Goal: Task Accomplishment & Management: Complete application form

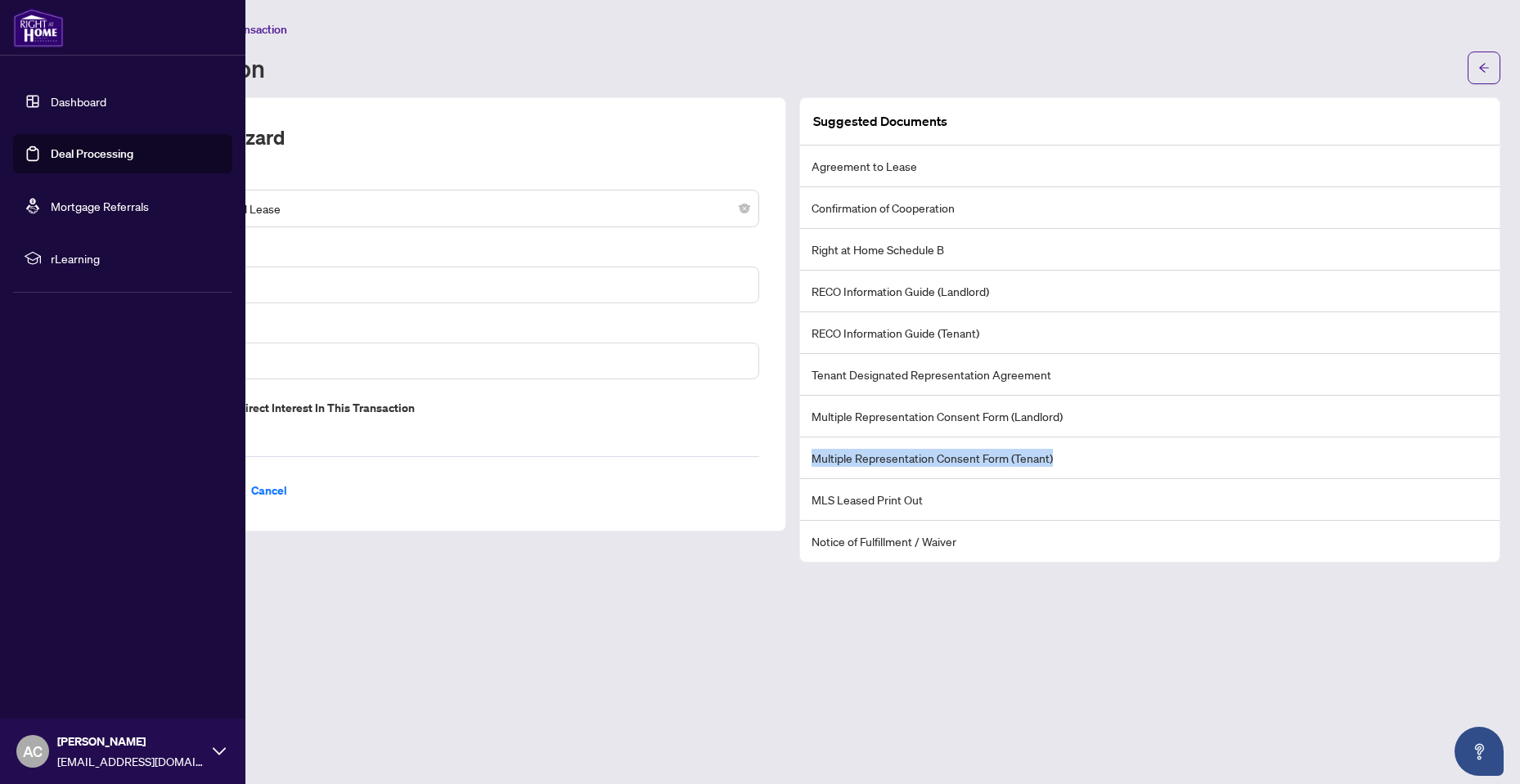
click at [95, 94] on link "Dashboard" at bounding box center [78, 101] width 56 height 15
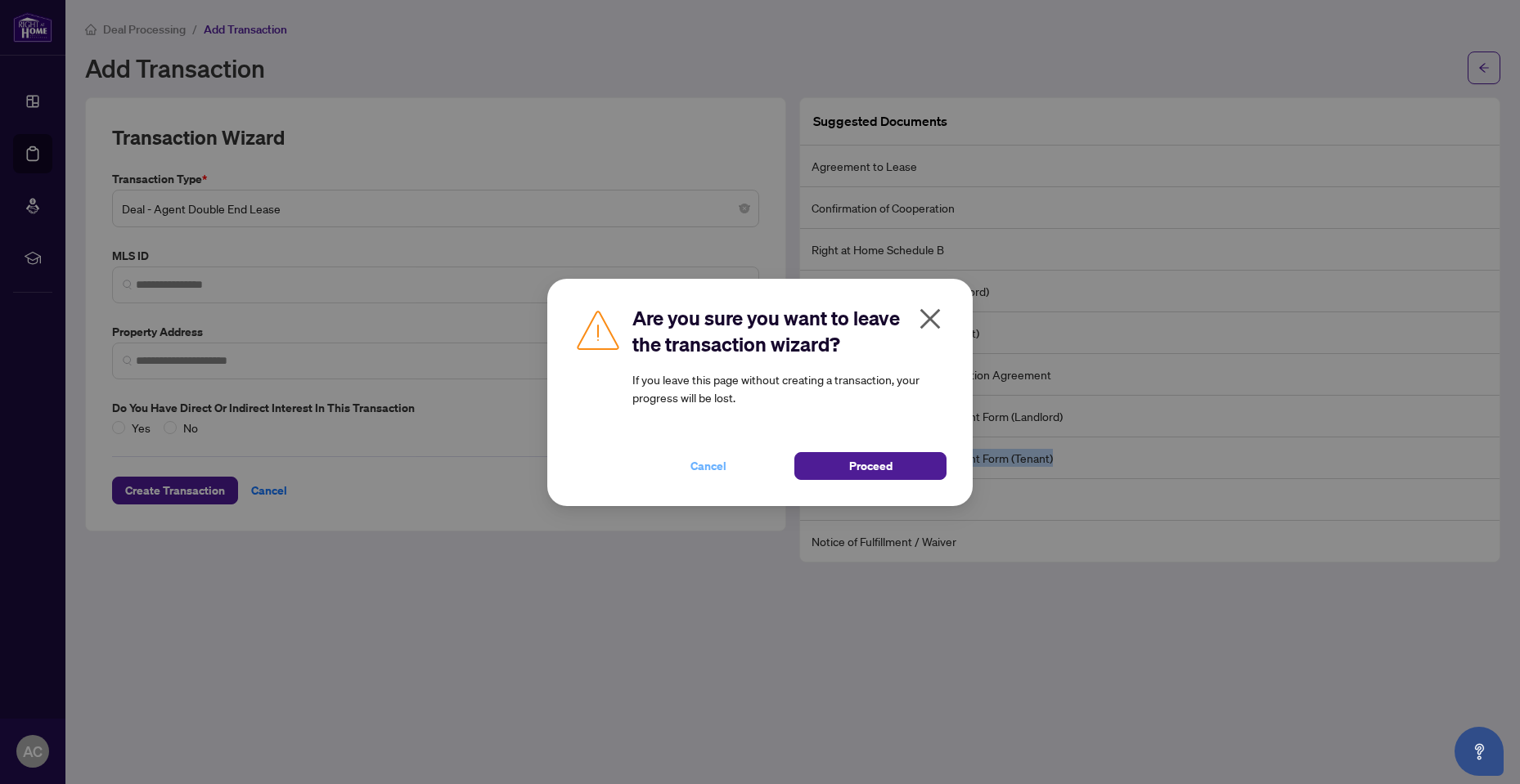
click at [710, 465] on span "Cancel" at bounding box center [708, 466] width 36 height 27
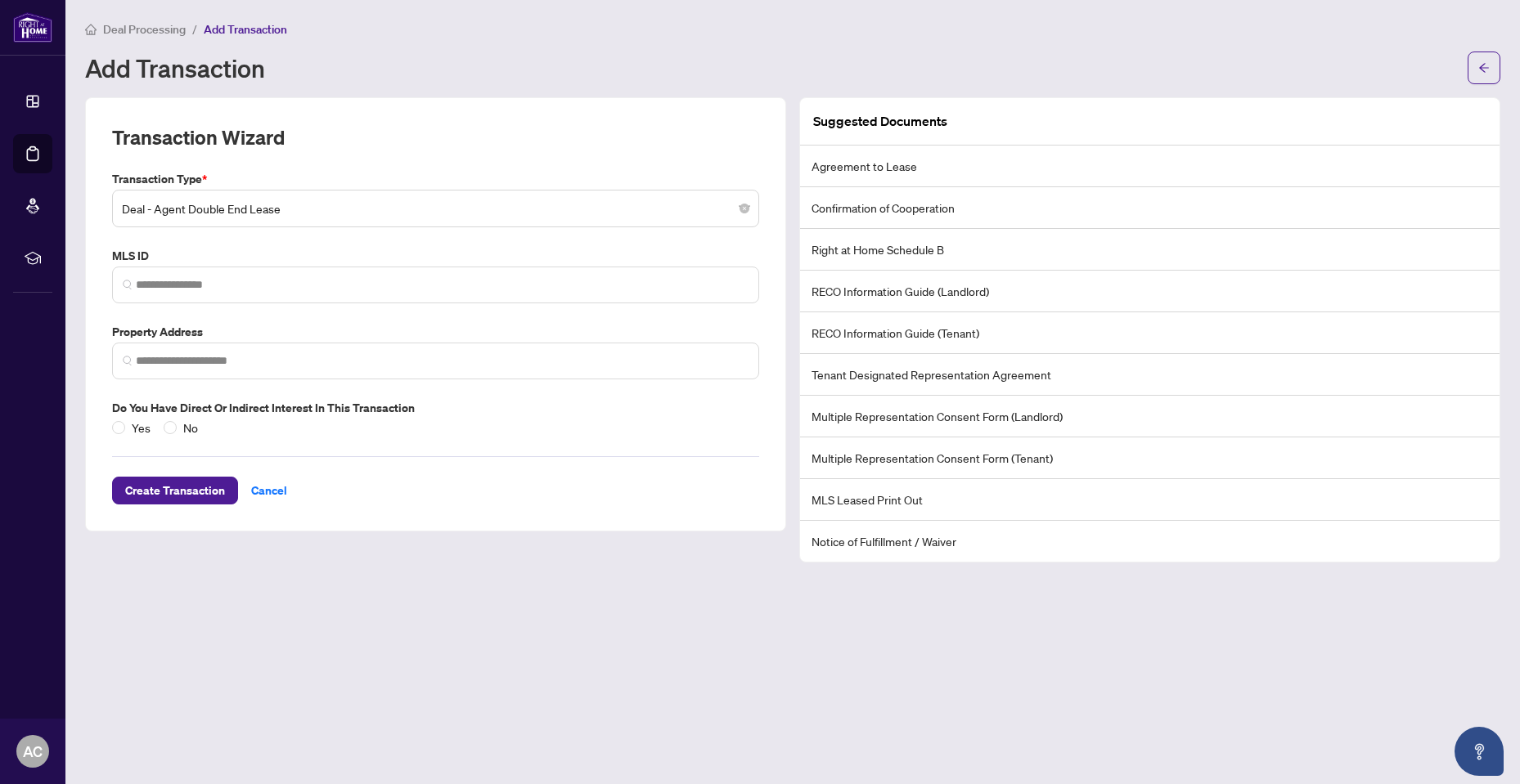
click at [525, 48] on div "Deal Processing / Add Transaction Add Transaction" at bounding box center [792, 52] width 1415 height 65
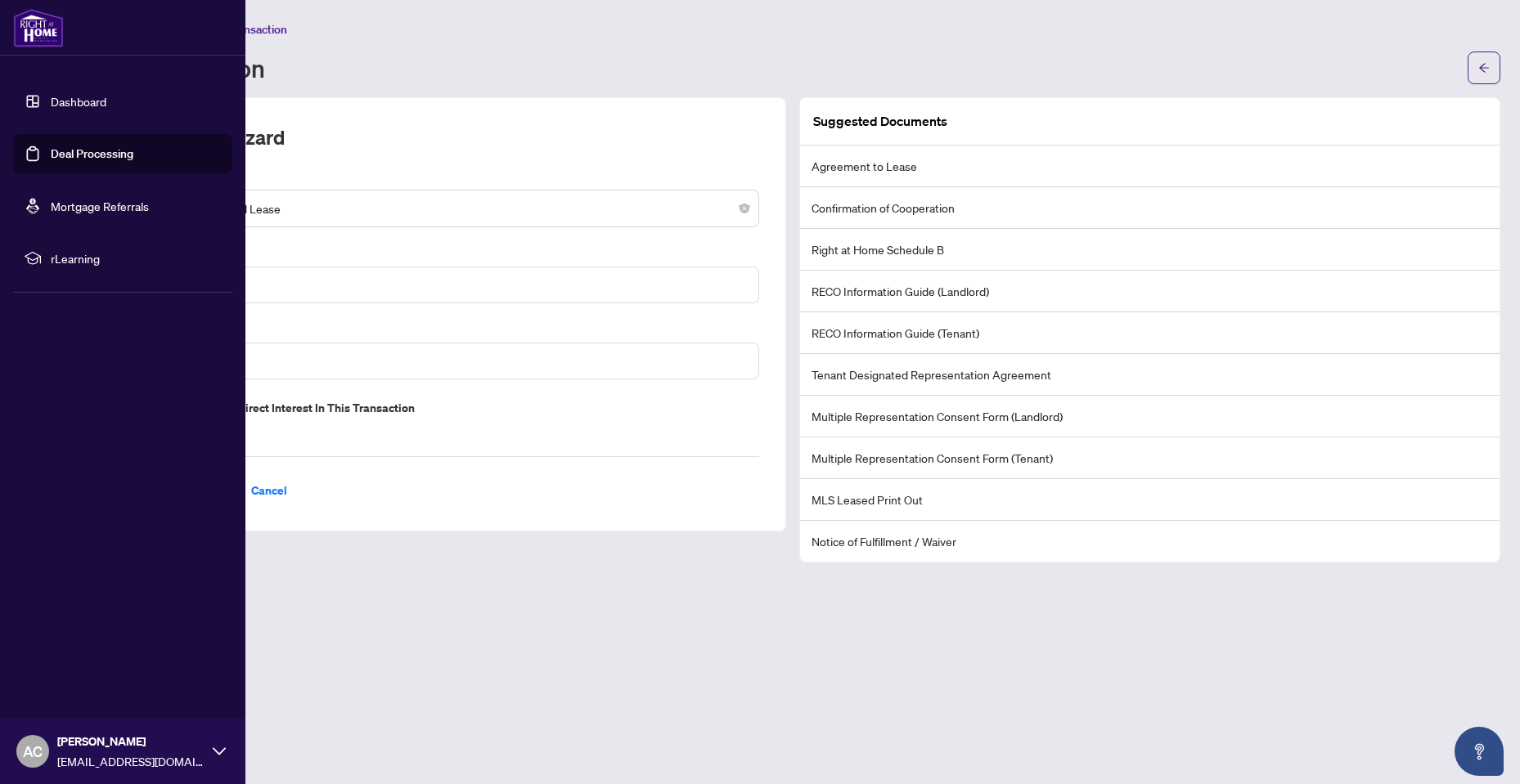
click at [82, 97] on link "Dashboard" at bounding box center [78, 101] width 56 height 15
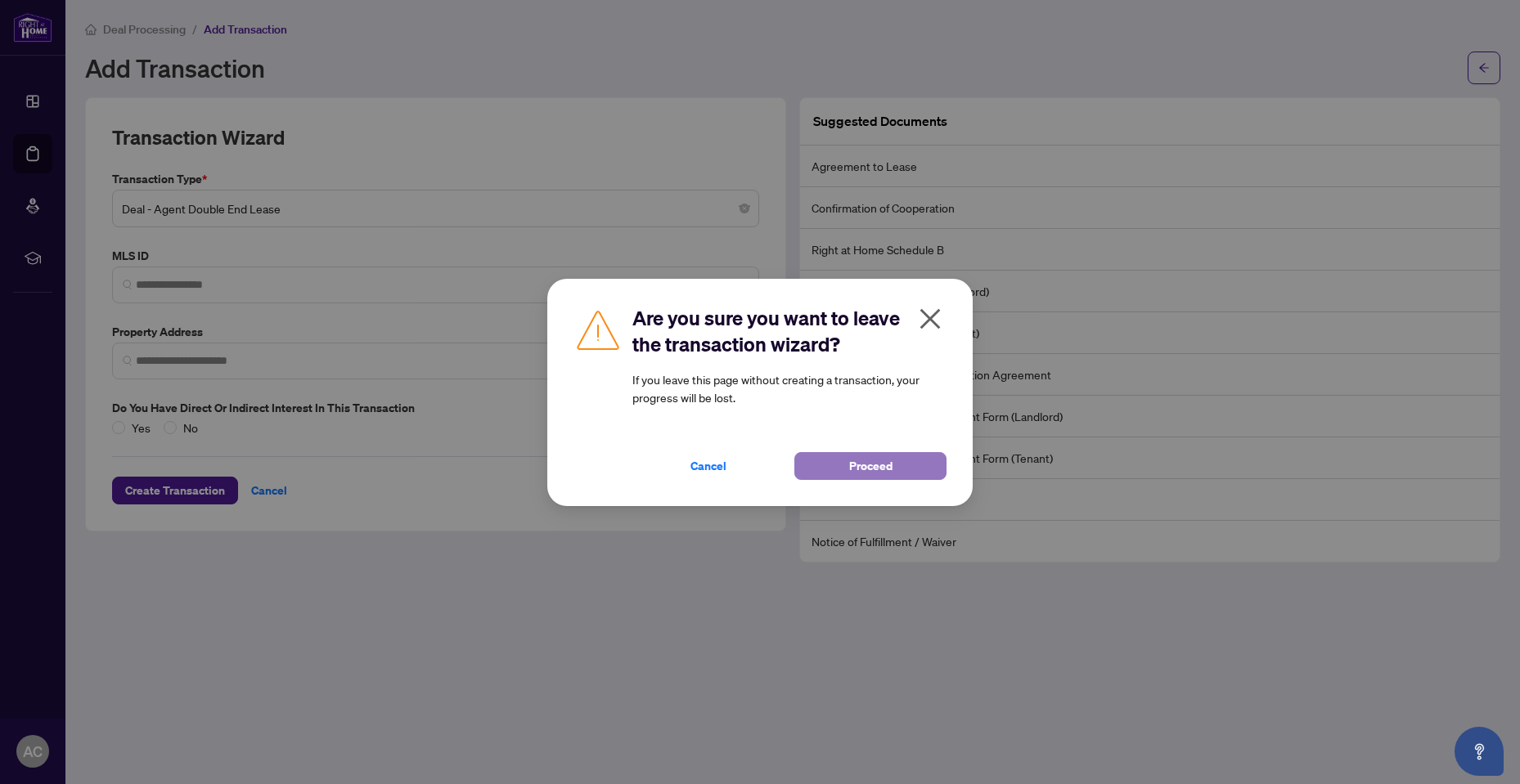
click at [847, 469] on button "Proceed" at bounding box center [870, 465] width 152 height 27
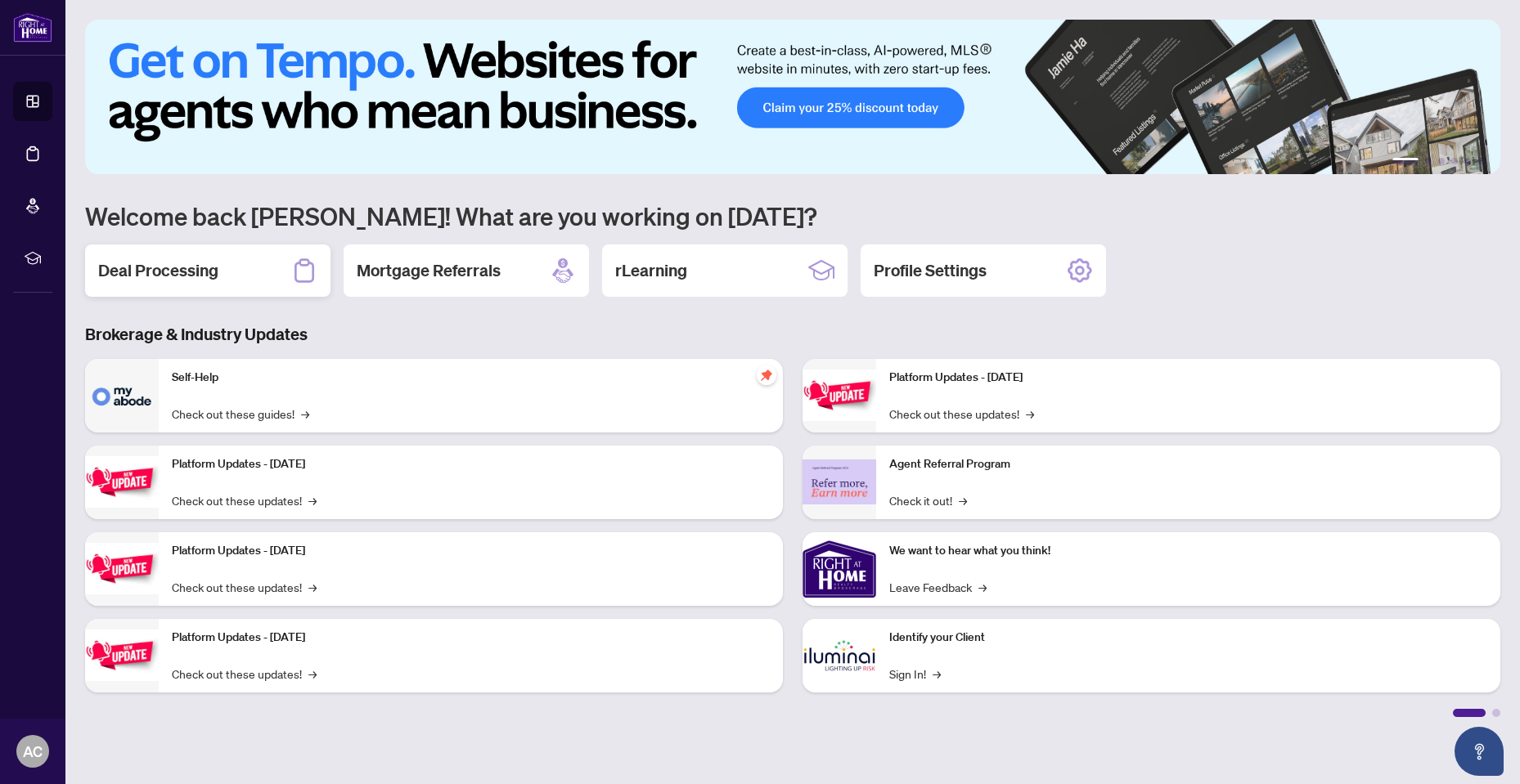
click at [215, 270] on h2 "Deal Processing" at bounding box center [158, 270] width 120 height 23
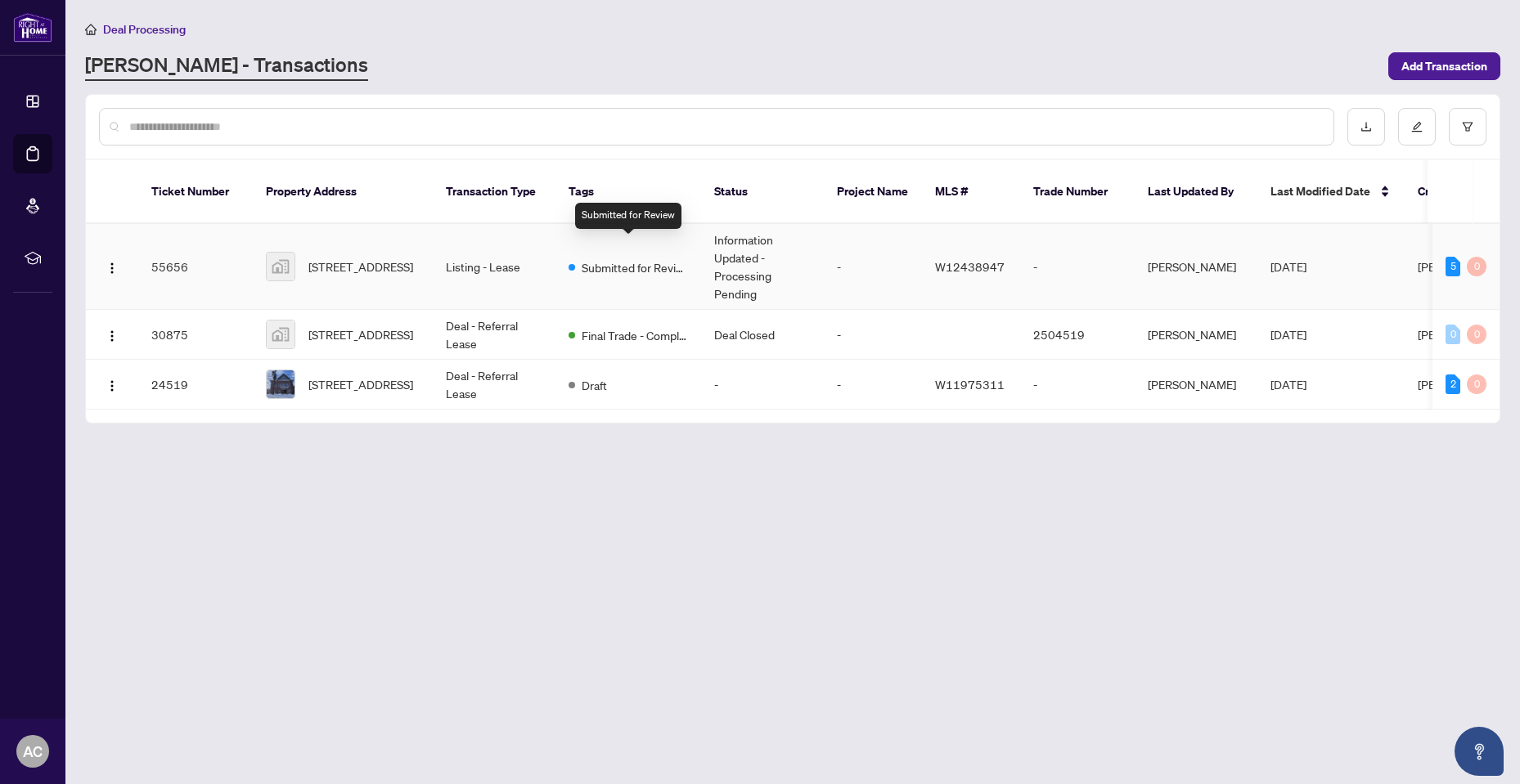
drag, startPoint x: 656, startPoint y: 251, endPoint x: 658, endPoint y: 315, distance: 64.0
click at [657, 258] on span "Submitted for Review" at bounding box center [635, 267] width 106 height 18
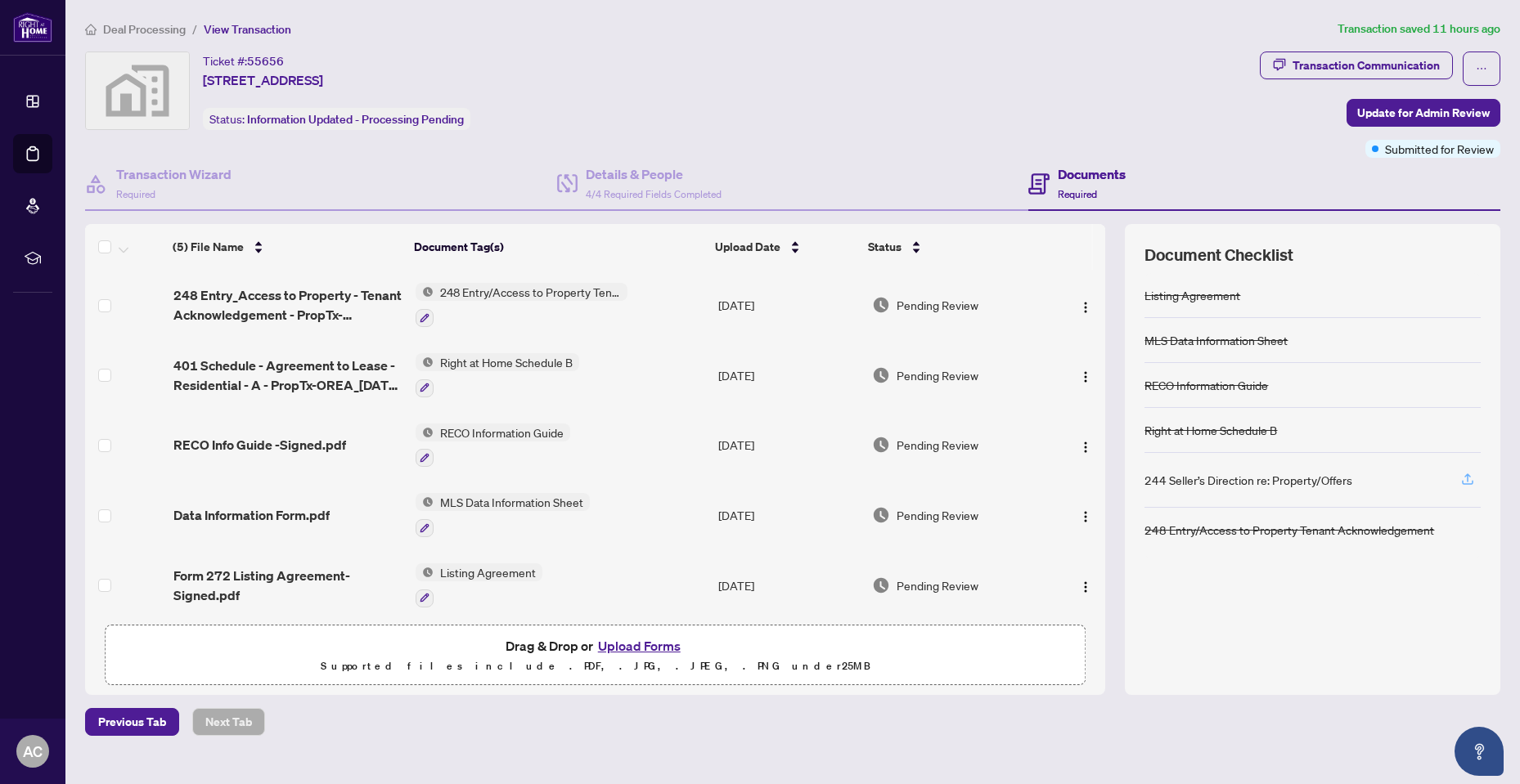
click at [1464, 479] on icon "button" at bounding box center [1468, 480] width 15 height 15
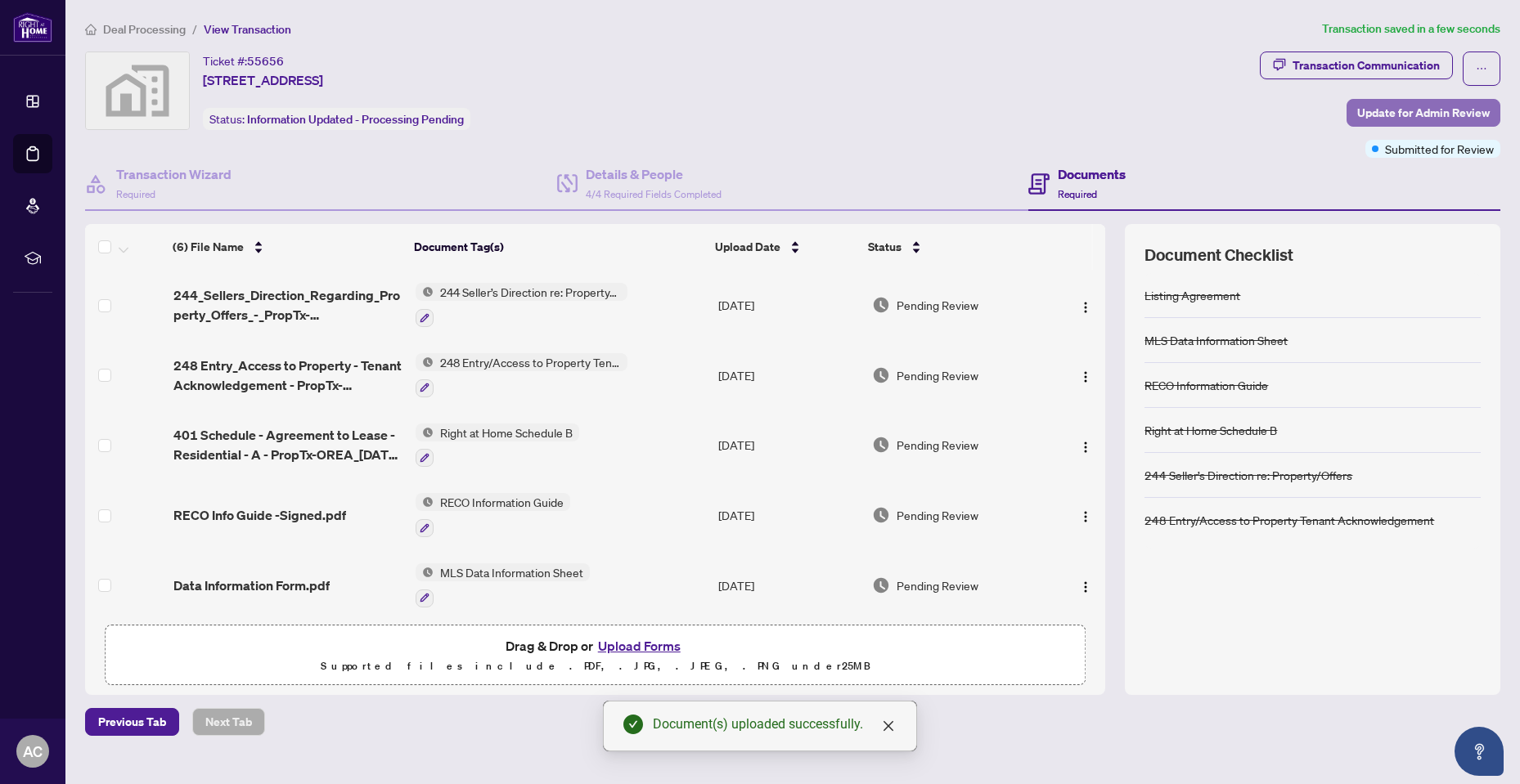
click at [1384, 110] on span "Update for Admin Review" at bounding box center [1424, 113] width 133 height 27
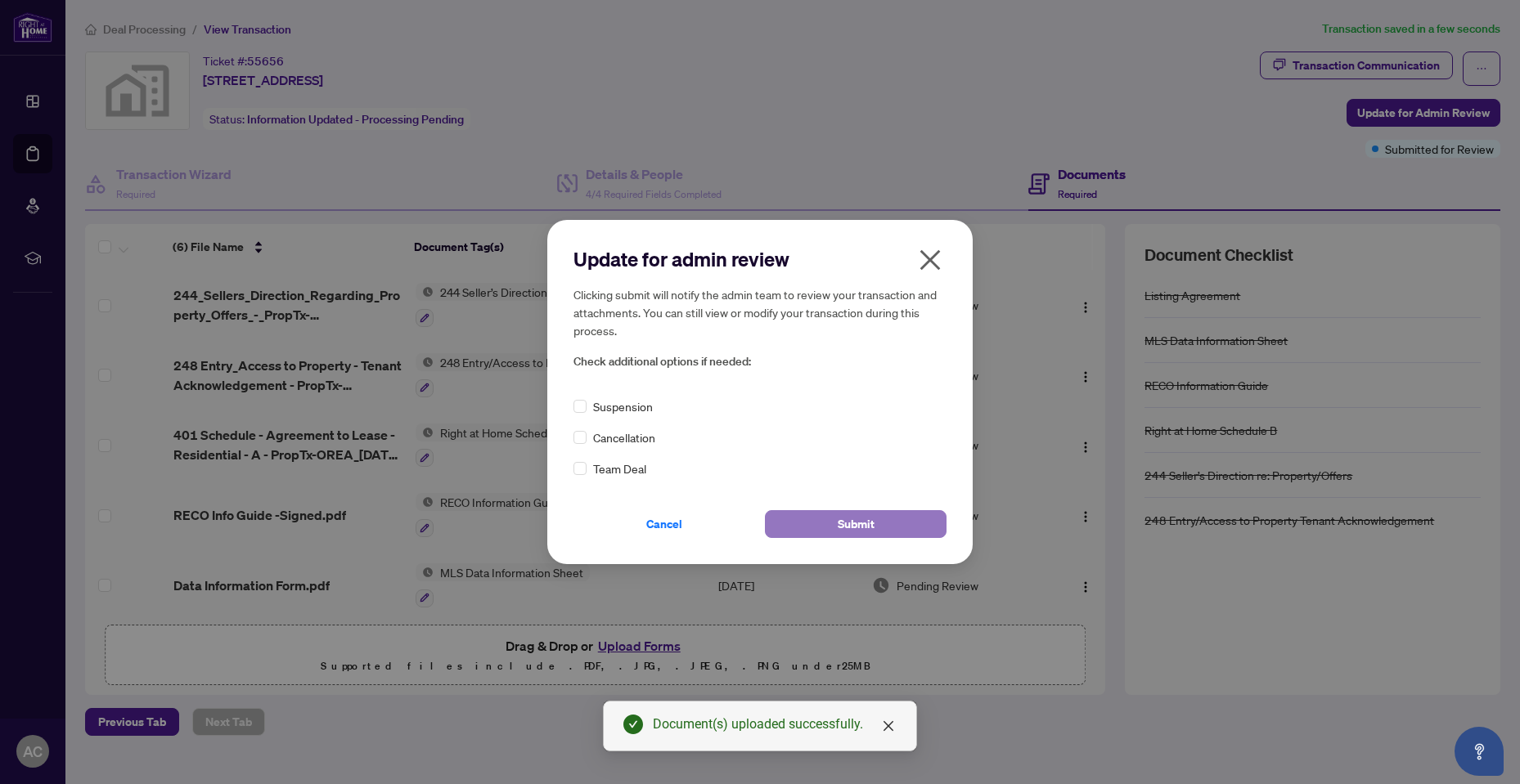
click at [858, 517] on span "Submit" at bounding box center [856, 524] width 37 height 27
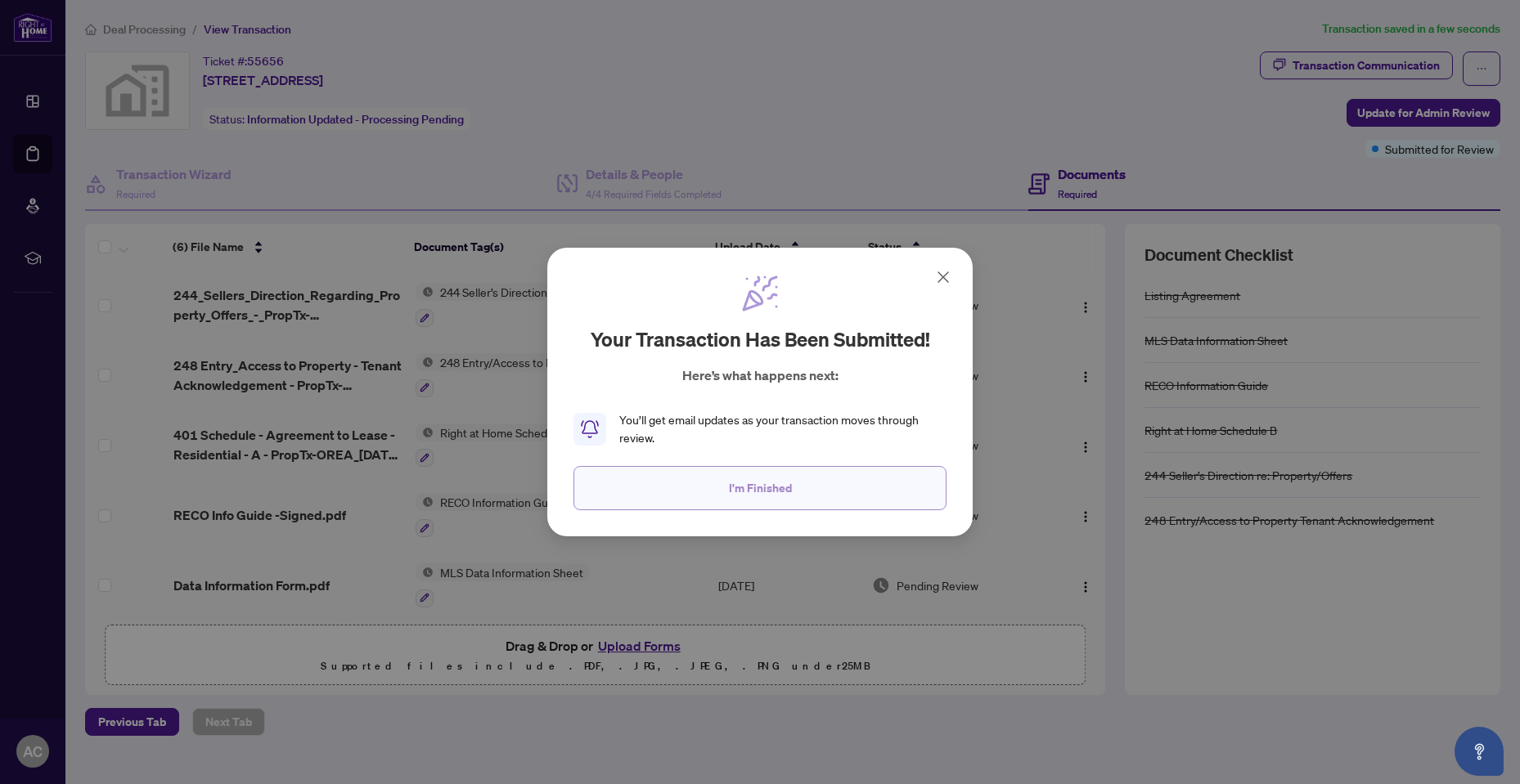
click at [789, 487] on button "I'm Finished" at bounding box center [760, 488] width 373 height 44
